Goal: Task Accomplishment & Management: Use online tool/utility

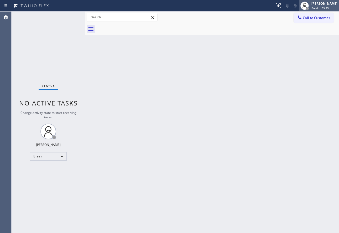
click at [319, 8] on span "Break | 59:25" at bounding box center [319, 8] width 17 height 4
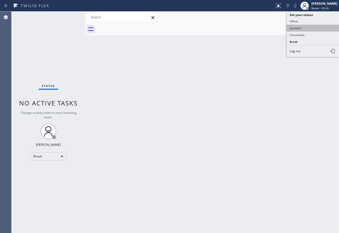
click at [295, 31] on button "Available" at bounding box center [312, 28] width 52 height 7
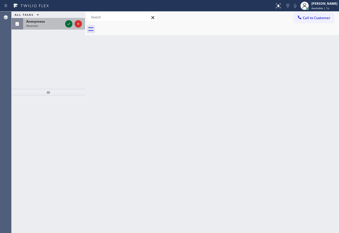
click at [68, 25] on icon at bounding box center [69, 24] width 6 height 6
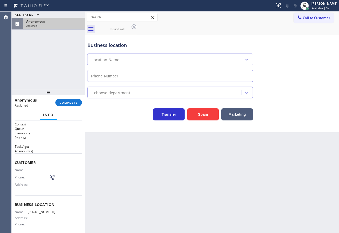
click at [79, 107] on div "Anonymous Assigned COMPLETE" at bounding box center [48, 103] width 67 height 14
click at [70, 104] on span "COMPLETE" at bounding box center [69, 103] width 18 height 4
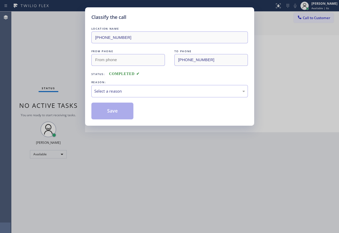
click at [117, 89] on div "Select a reason" at bounding box center [169, 91] width 151 height 6
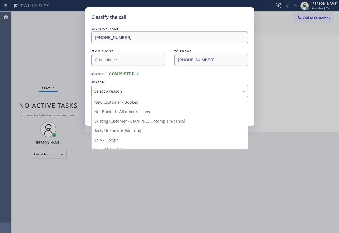
click at [114, 149] on div "Classify the call LOCATION NAME [PHONE_NUMBER] FROM PHONE TO PHONE [PHONE_NUMBE…" at bounding box center [169, 116] width 339 height 233
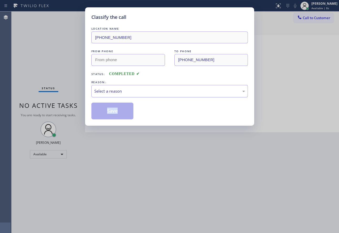
click at [108, 95] on div "Select a reason" at bounding box center [169, 91] width 156 height 12
click at [105, 106] on button "Save" at bounding box center [112, 111] width 42 height 17
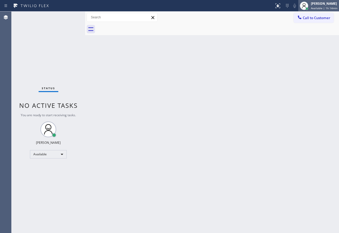
click at [315, 5] on div "[PERSON_NAME]" at bounding box center [324, 3] width 26 height 4
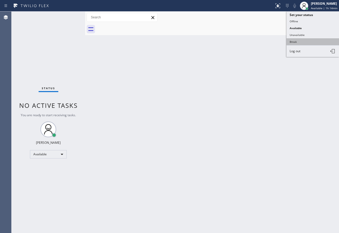
click at [297, 42] on button "Break" at bounding box center [312, 41] width 52 height 7
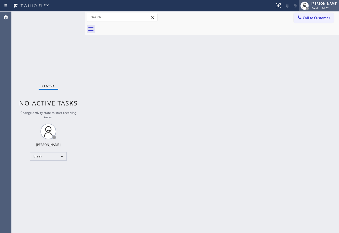
click at [329, 5] on div "[PERSON_NAME]" at bounding box center [324, 3] width 26 height 4
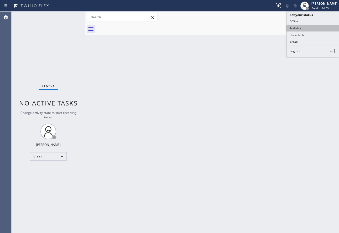
click at [303, 28] on button "Available" at bounding box center [312, 28] width 52 height 7
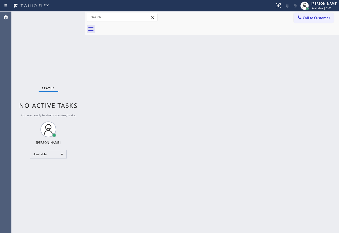
click at [195, 113] on div "Back to Dashboard Change Sender ID Customers Technicians Select a contact Outbo…" at bounding box center [212, 122] width 254 height 221
click at [159, 130] on div "Back to Dashboard Change Sender ID Customers Technicians Select a contact Outbo…" at bounding box center [212, 122] width 254 height 221
click at [242, 158] on div "Back to Dashboard Change Sender ID Customers Technicians Select a contact Outbo…" at bounding box center [212, 122] width 254 height 221
click at [224, 161] on div "Back to Dashboard Change Sender ID Customers Technicians Select a contact Outbo…" at bounding box center [212, 122] width 254 height 221
click at [178, 171] on div "Back to Dashboard Change Sender ID Customers Technicians Select a contact Outbo…" at bounding box center [212, 122] width 254 height 221
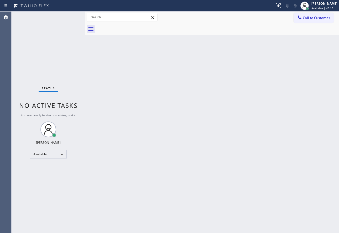
click at [154, 171] on div "Back to Dashboard Change Sender ID Customers Technicians Select a contact Outbo…" at bounding box center [212, 122] width 254 height 221
click at [217, 110] on div "Back to Dashboard Change Sender ID Customers Technicians Select a contact Outbo…" at bounding box center [212, 122] width 254 height 221
click at [167, 162] on div "Back to Dashboard Change Sender ID Customers Technicians Select a contact Outbo…" at bounding box center [212, 122] width 254 height 221
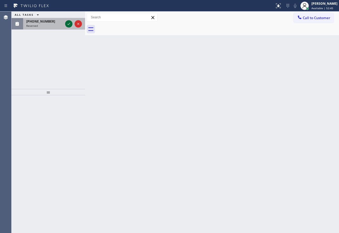
click at [68, 23] on icon at bounding box center [69, 24] width 6 height 6
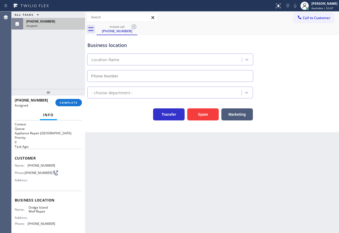
type input "[PHONE_NUMBER]"
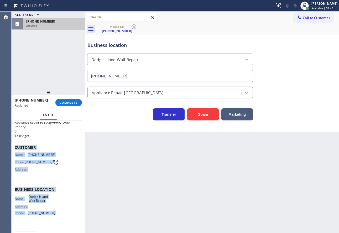
scroll to position [13, 0]
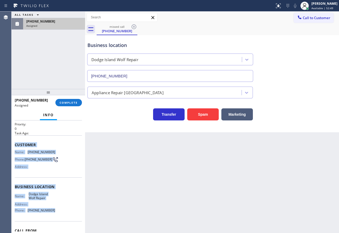
drag, startPoint x: 15, startPoint y: 158, endPoint x: 59, endPoint y: 217, distance: 73.4
click at [59, 217] on div "Context Queue: Appliance Repair High End Priority: 0 Task Age: Customer Name: […" at bounding box center [48, 185] width 67 height 152
copy div "Customer Name: [PHONE_NUMBER] Phone: [PHONE_NUMBER] Address: Business location …"
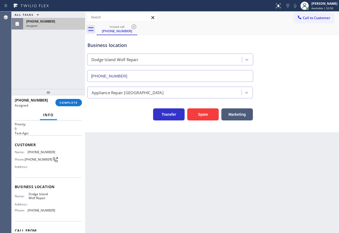
click at [68, 98] on div "[PHONE_NUMBER] Assigned COMPLETE" at bounding box center [48, 103] width 67 height 14
click at [67, 104] on span "COMPLETE" at bounding box center [69, 103] width 18 height 4
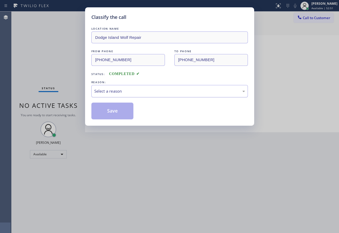
click at [159, 91] on div "Select a reason" at bounding box center [169, 91] width 151 height 6
click at [104, 117] on button "Save" at bounding box center [112, 111] width 42 height 17
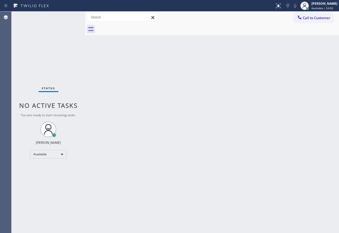
click at [136, 157] on div "Back to Dashboard Change Sender ID Customers Technicians Select a contact Outbo…" at bounding box center [212, 122] width 254 height 221
click at [323, 7] on span "Available | 59:30" at bounding box center [322, 8] width 22 height 4
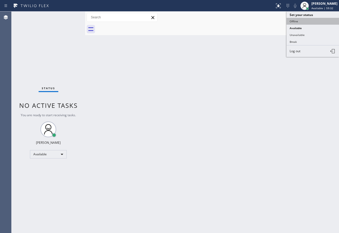
click at [296, 20] on button "Offline" at bounding box center [312, 21] width 52 height 7
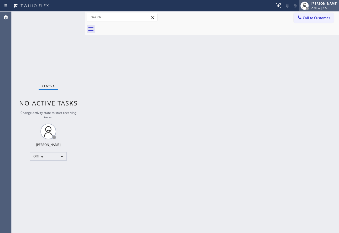
click at [326, 7] on span "Offline | 19s" at bounding box center [319, 8] width 16 height 4
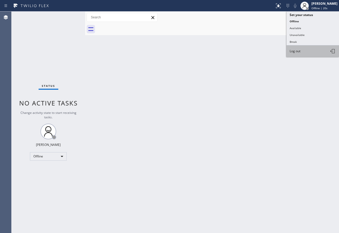
click at [309, 53] on button "Log out" at bounding box center [312, 51] width 52 height 12
